Goal: Task Accomplishment & Management: Manage account settings

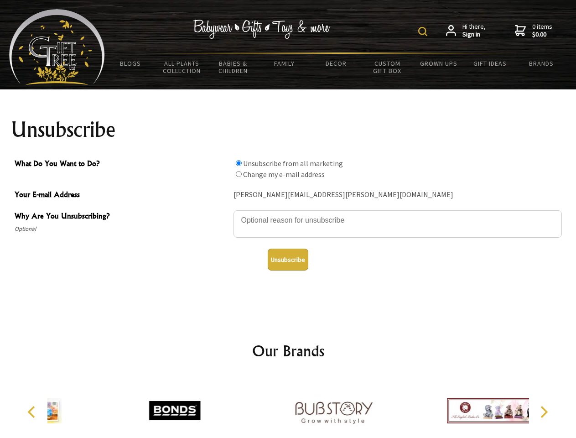
click at [424, 31] on img at bounding box center [422, 31] width 9 height 9
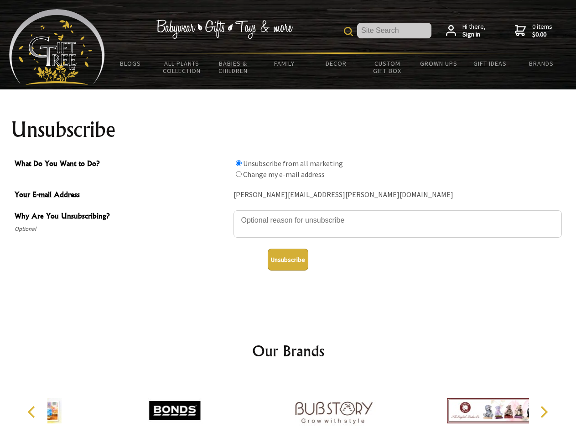
click at [288, 214] on textarea "Why Are You Unsubscribing?" at bounding box center [398, 223] width 329 height 27
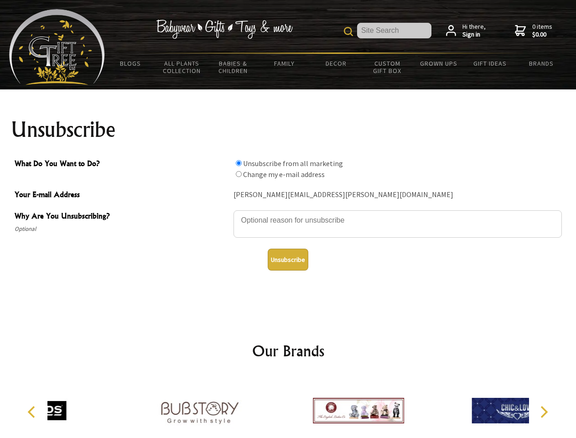
click at [239, 163] on input "What Do You Want to Do?" at bounding box center [239, 163] width 6 height 6
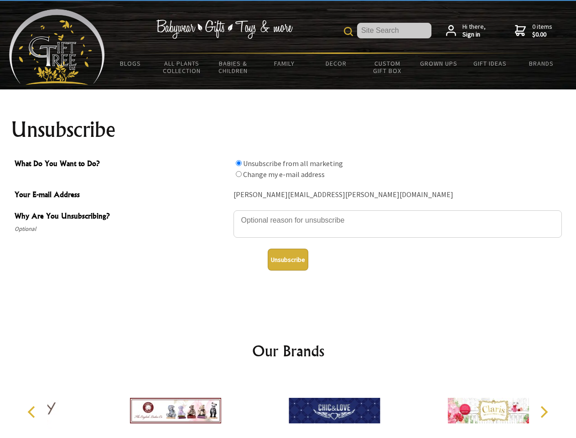
click at [239, 174] on input "What Do You Want to Do?" at bounding box center [239, 174] width 6 height 6
radio input "true"
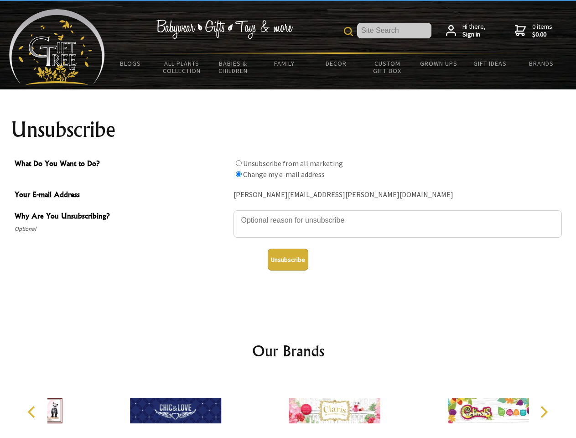
click at [288, 260] on button "Unsubscribe" at bounding box center [288, 260] width 41 height 22
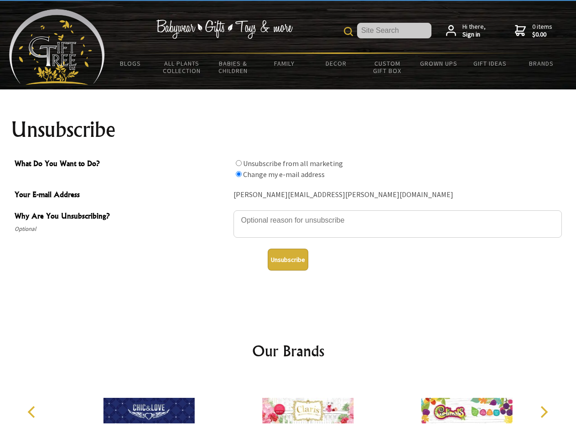
click at [288, 407] on img at bounding box center [307, 410] width 91 height 68
click at [33, 412] on icon "Previous" at bounding box center [32, 412] width 12 height 12
click at [544, 412] on icon "Next" at bounding box center [543, 412] width 12 height 12
